Goal: Information Seeking & Learning: Learn about a topic

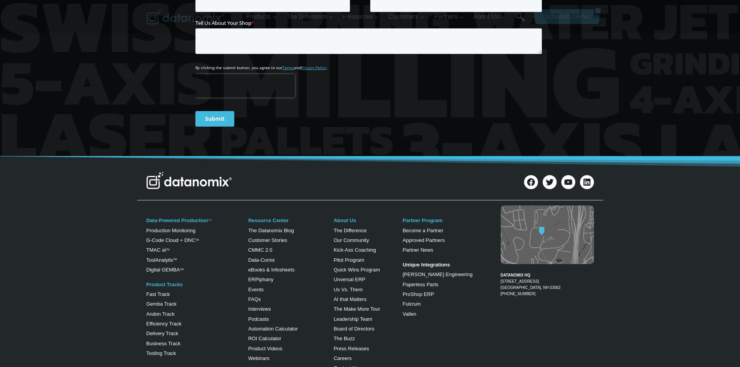
scroll to position [350, 0]
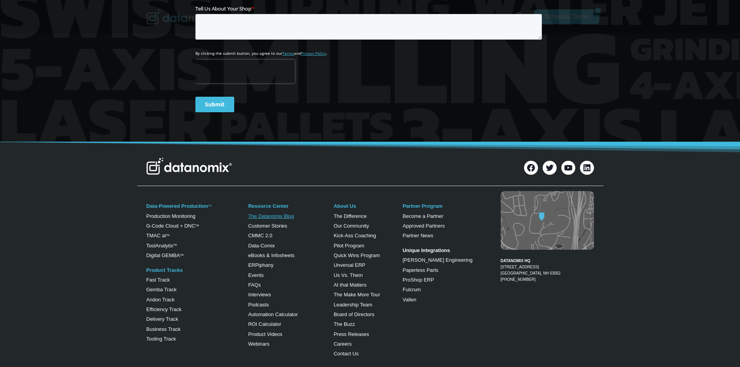
click at [266, 215] on link "The Datanomix Blog" at bounding box center [271, 216] width 46 height 6
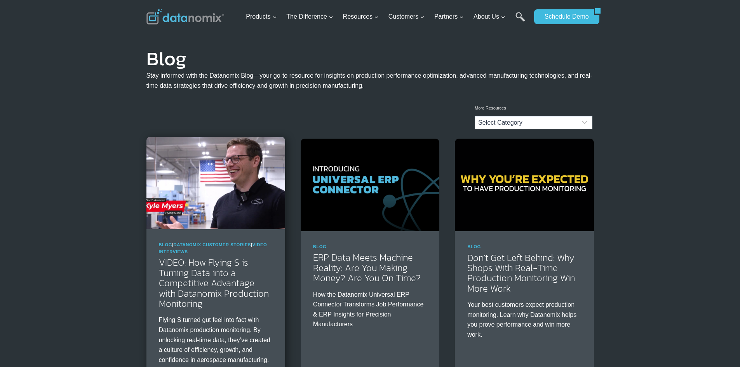
click at [249, 208] on img at bounding box center [216, 183] width 139 height 93
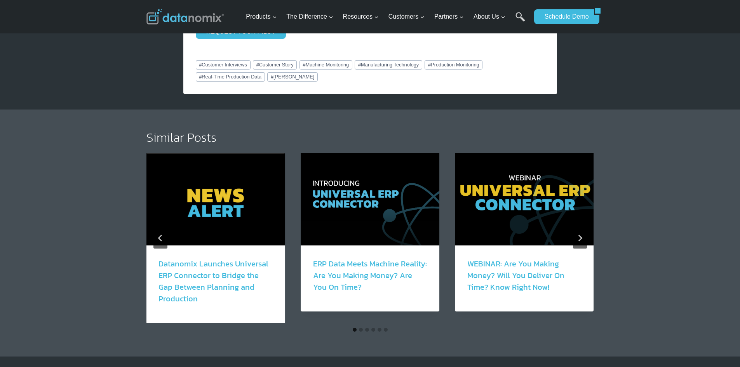
scroll to position [1477, 0]
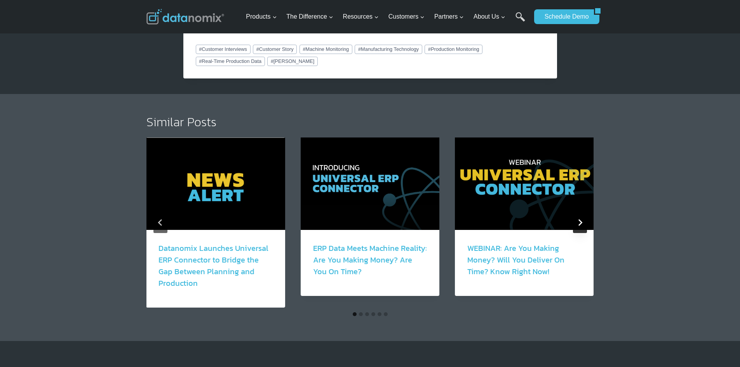
click at [584, 227] on button "Next" at bounding box center [580, 222] width 14 height 21
